Goal: Find specific page/section: Find specific page/section

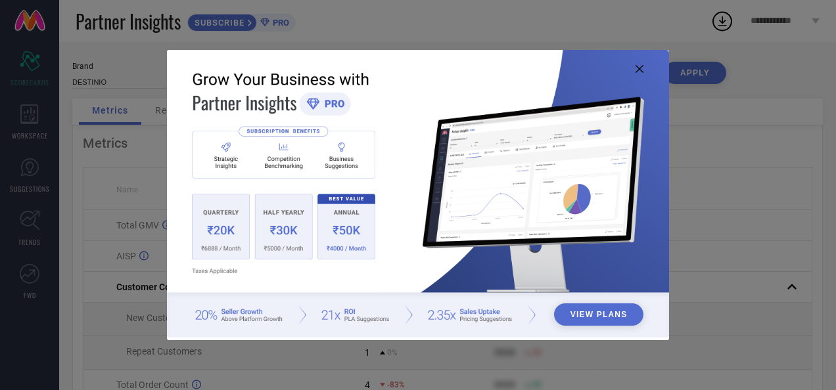
click at [641, 72] on icon at bounding box center [639, 69] width 8 height 8
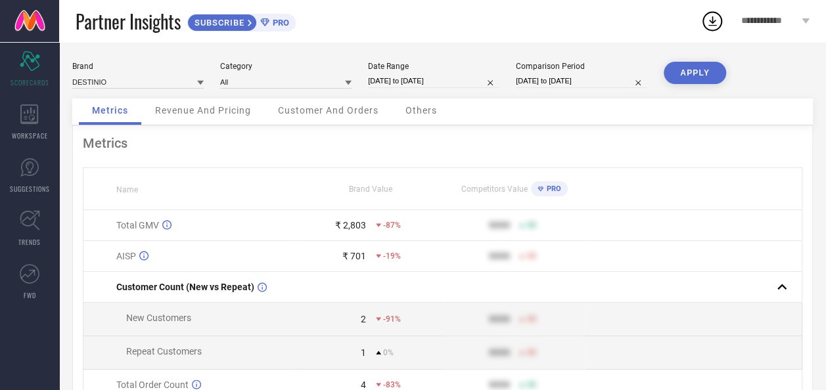
click at [782, 26] on span "**********" at bounding box center [769, 21] width 58 height 11
click at [34, 124] on div "WORKSPACE" at bounding box center [29, 122] width 59 height 53
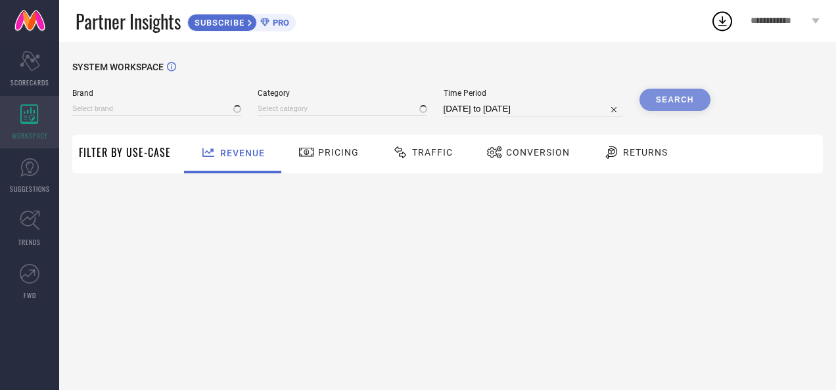
type input "DESTINIO"
type input "All"
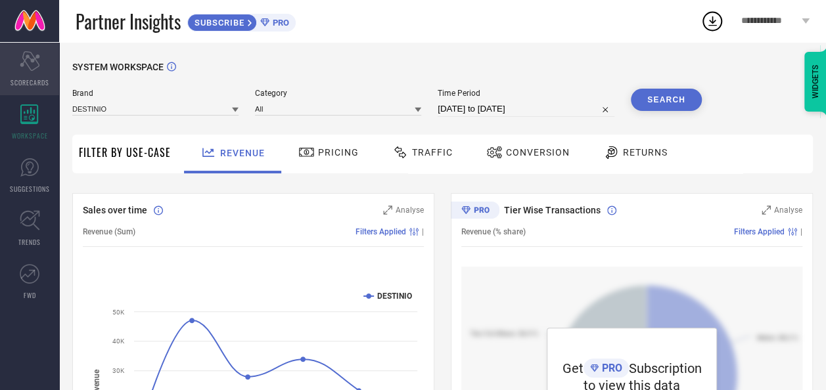
click at [38, 53] on icon "Scorecard" at bounding box center [30, 61] width 20 height 20
